Goal: Task Accomplishment & Management: Use online tool/utility

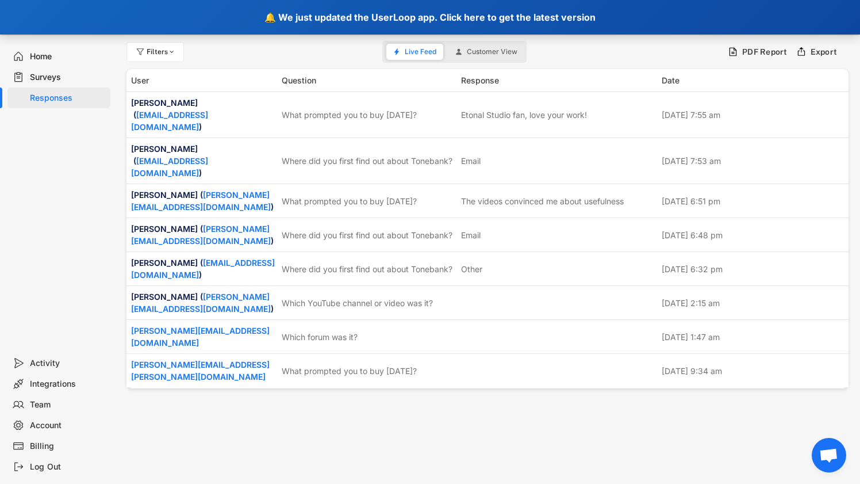
click at [474, 18] on div "🔔 We just updated the UserLoop app. Click here to get the latest version" at bounding box center [430, 17] width 860 height 35
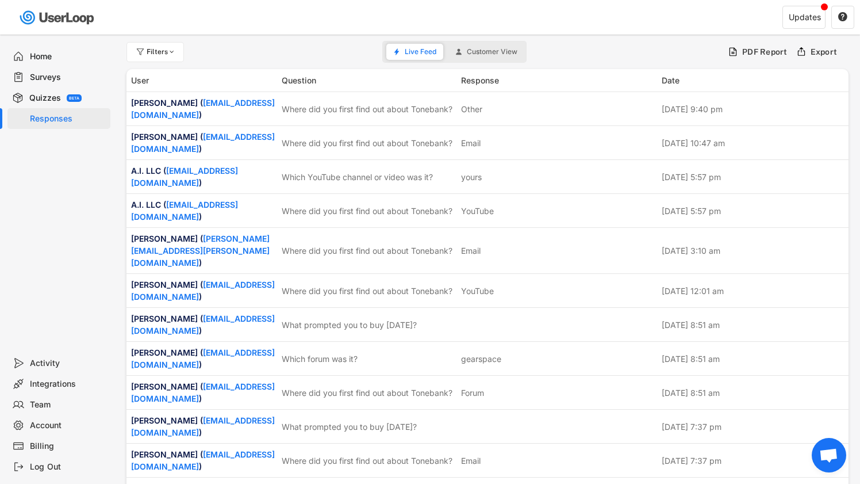
click at [44, 80] on div "Surveys" at bounding box center [68, 77] width 76 height 11
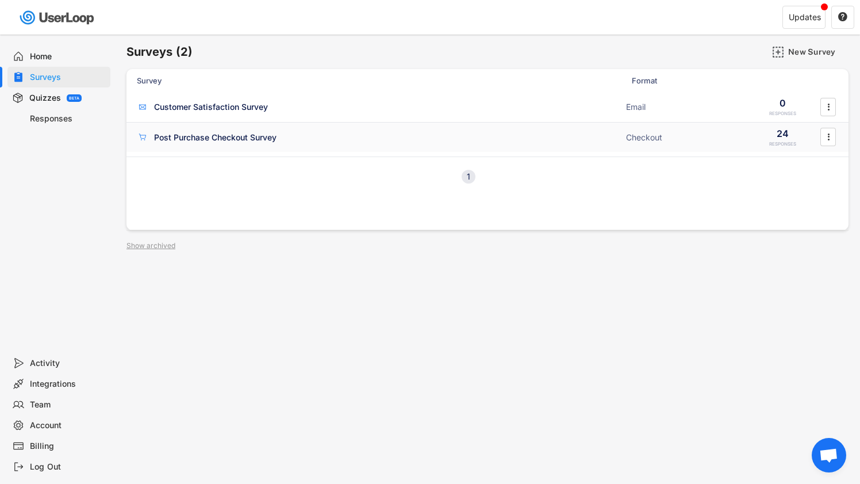
click at [210, 136] on div "Post Purchase Checkout Survey" at bounding box center [215, 138] width 122 height 12
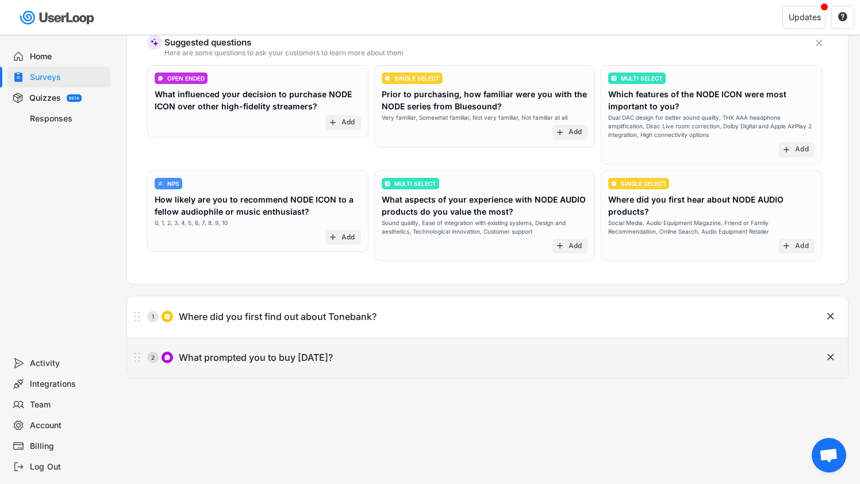
scroll to position [97, 0]
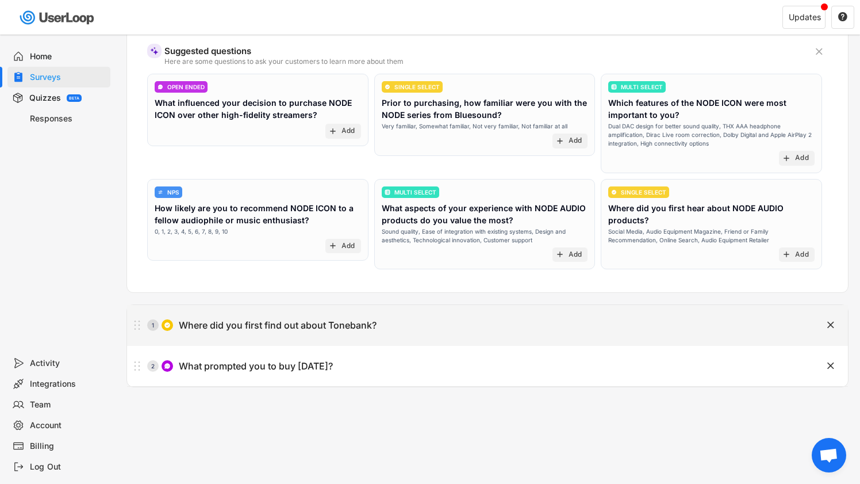
click at [338, 319] on div "1 Where did you first find out about Tonebank?" at bounding box center [459, 324] width 664 height 23
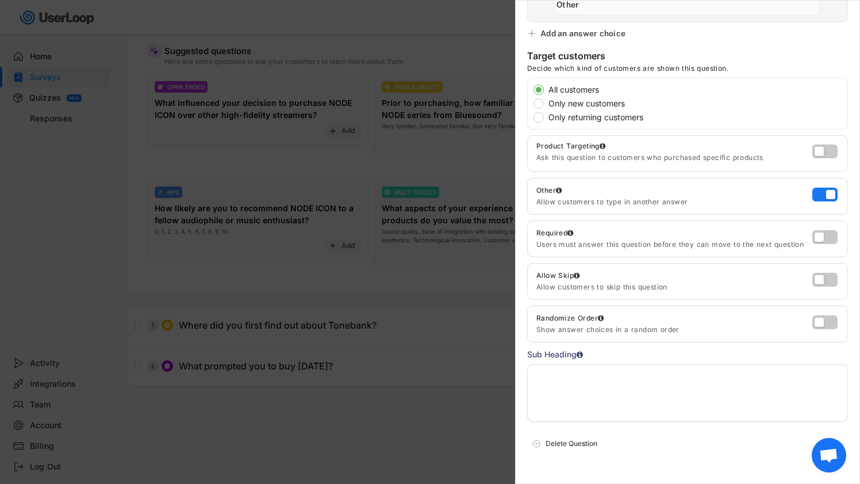
scroll to position [404, 0]
